Goal: Task Accomplishment & Management: Manage account settings

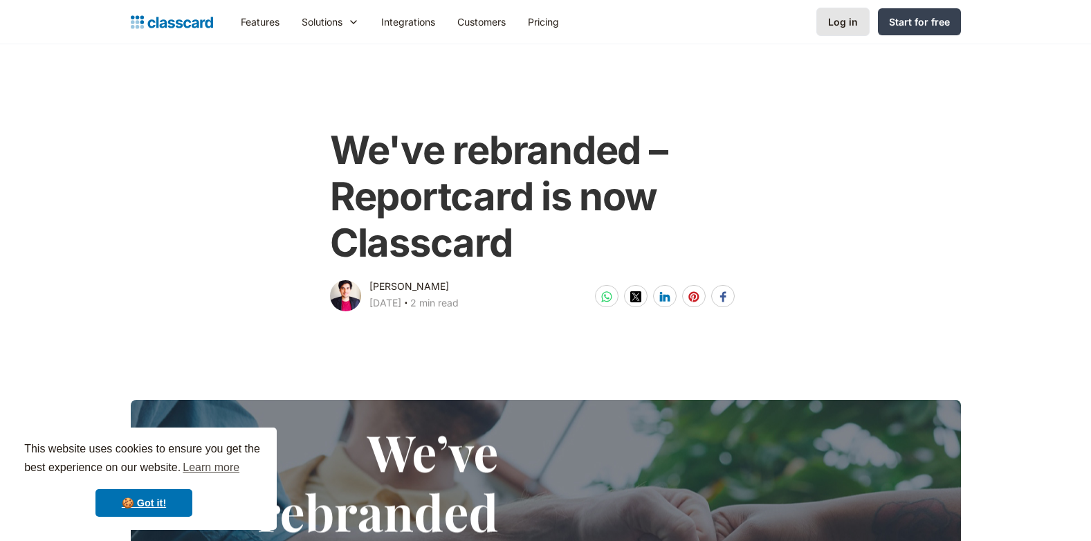
click at [862, 16] on link "Log in" at bounding box center [843, 22] width 53 height 28
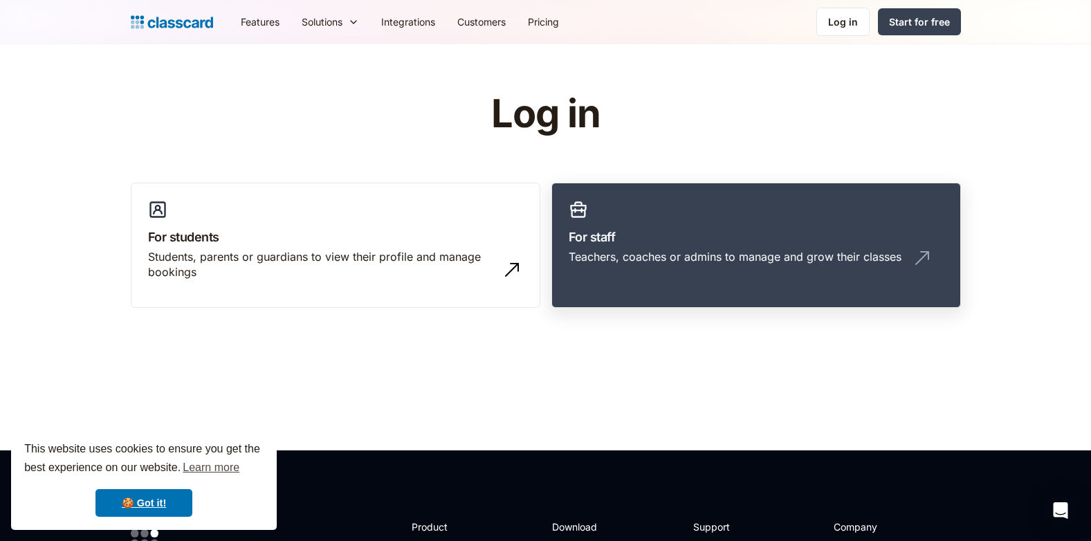
click at [583, 256] on div "Teachers, coaches or admins to manage and grow their classes" at bounding box center [735, 256] width 333 height 15
